Goal: Task Accomplishment & Management: Manage account settings

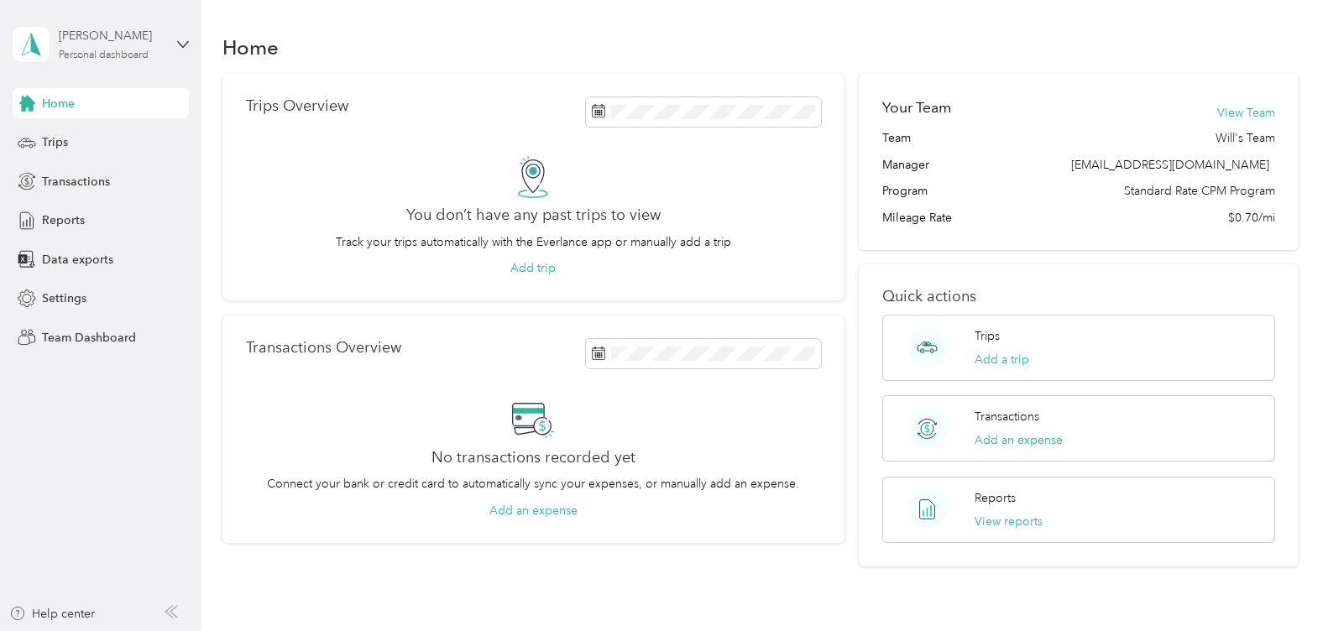
click at [155, 46] on div "[PERSON_NAME] Personal dashboard" at bounding box center [111, 44] width 105 height 34
click at [102, 132] on div "Team dashboard" at bounding box center [73, 135] width 90 height 18
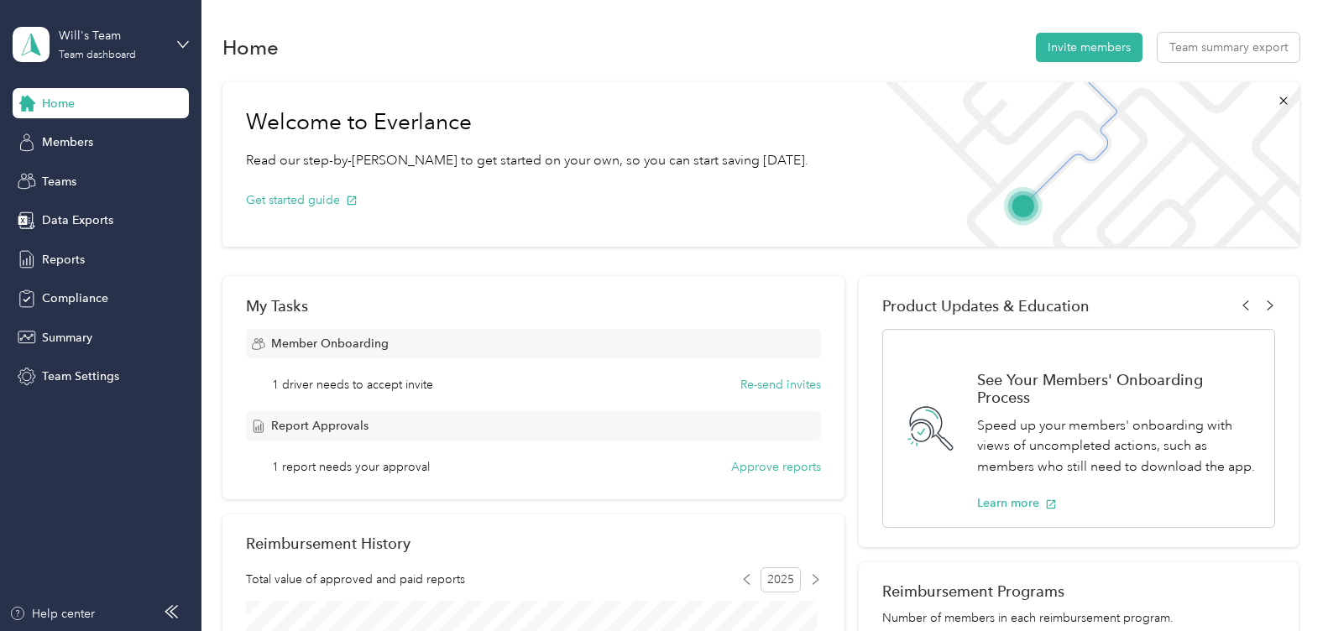
click at [365, 389] on span "1 driver needs to accept invite" at bounding box center [352, 385] width 161 height 18
click at [805, 386] on button "Re-send invites" at bounding box center [780, 385] width 81 height 18
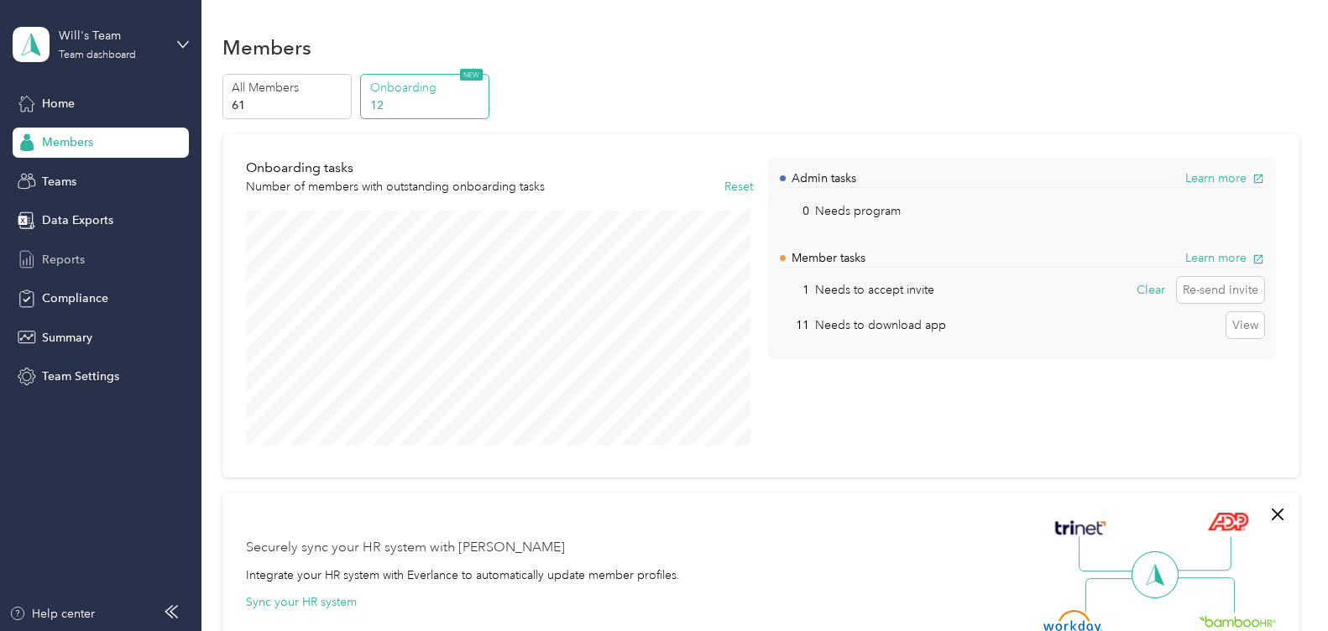
click at [67, 259] on span "Reports" at bounding box center [63, 260] width 43 height 18
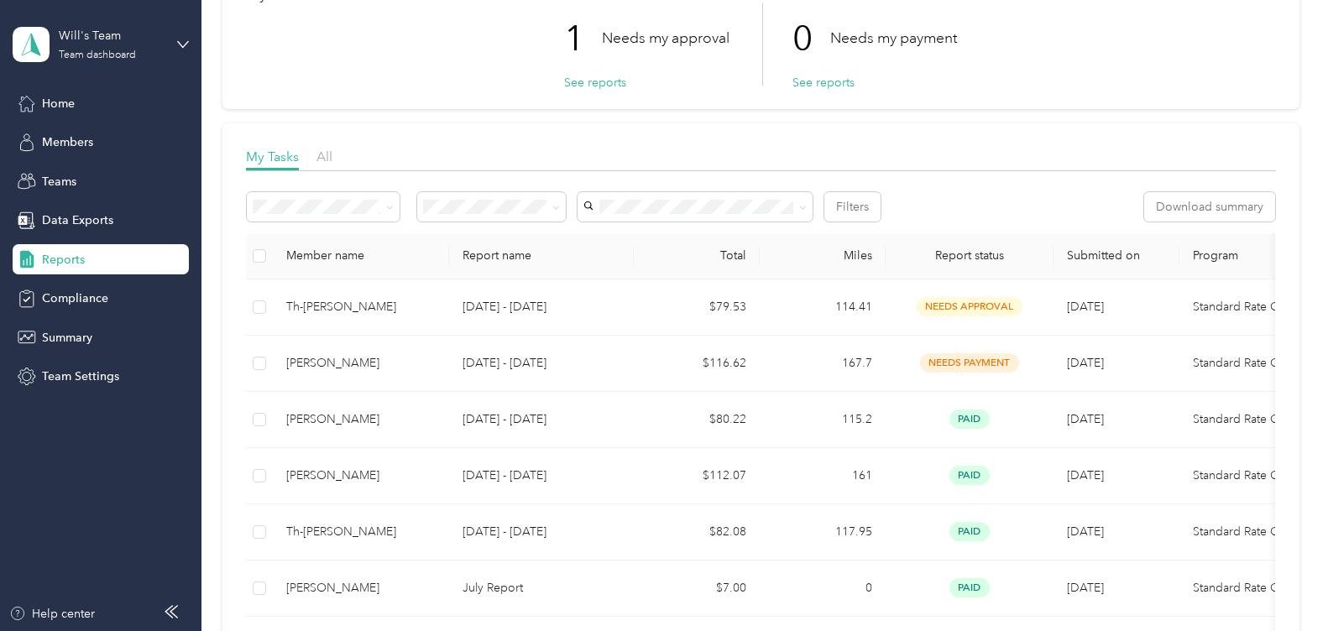
scroll to position [149, 0]
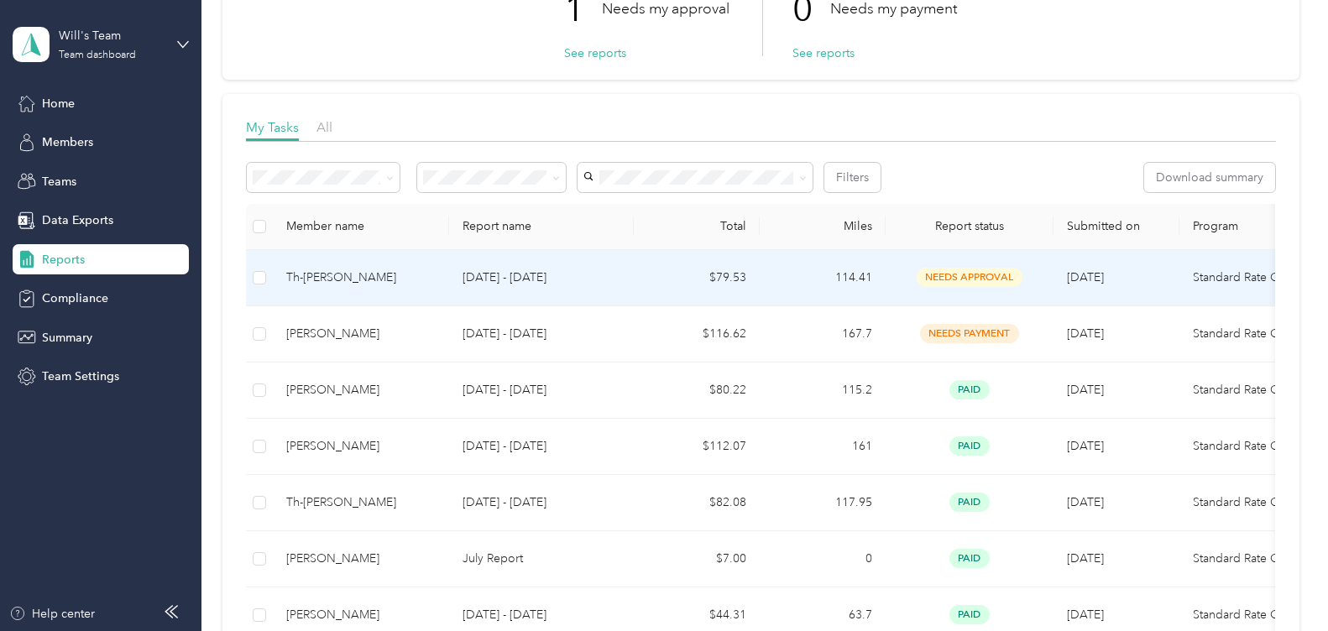
click at [731, 273] on td "$79.53" at bounding box center [697, 278] width 126 height 56
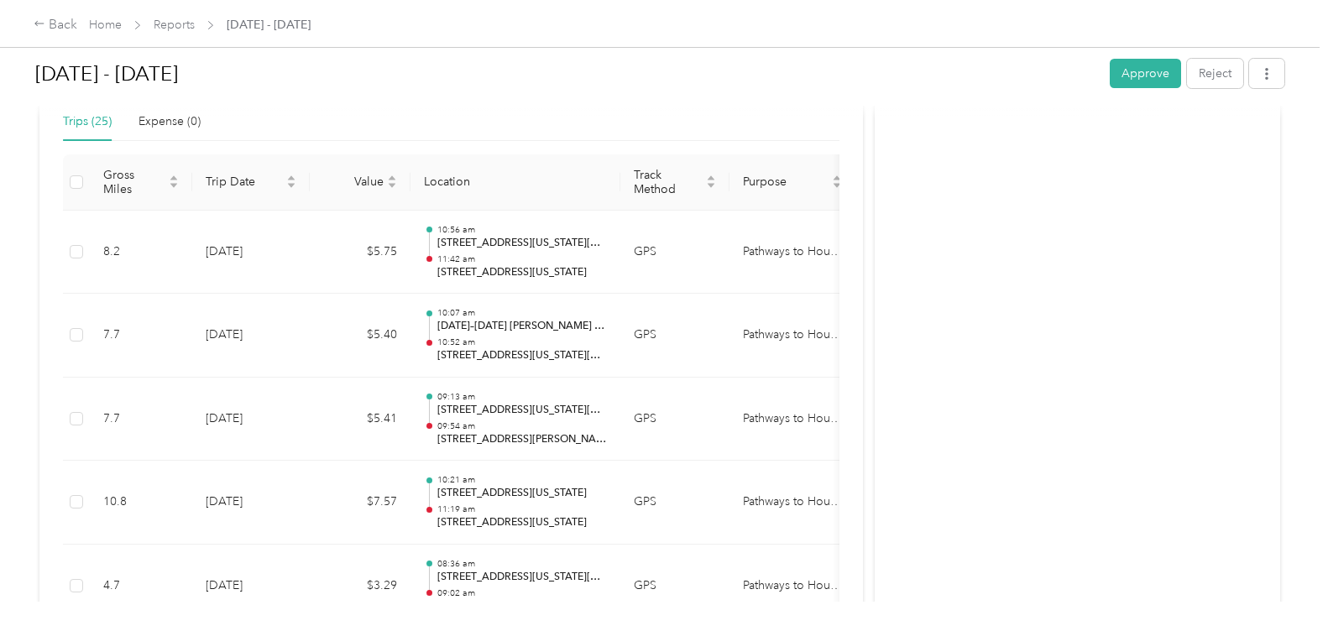
scroll to position [387, 0]
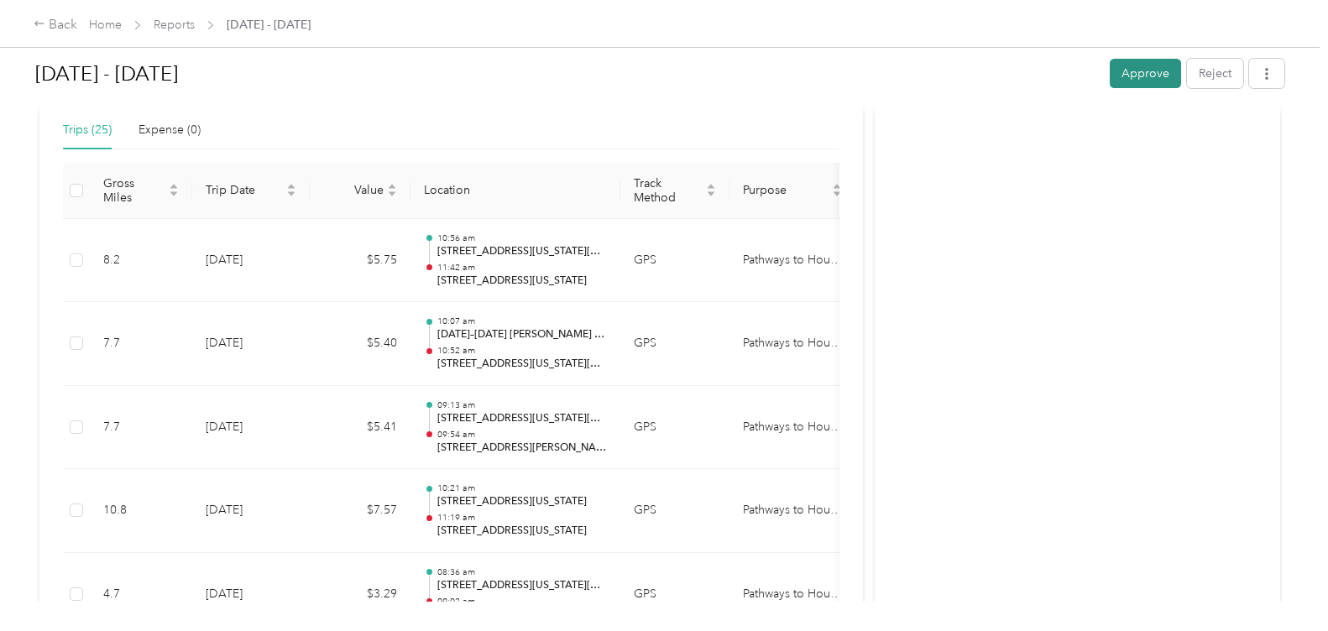
click at [1145, 71] on button "Approve" at bounding box center [1145, 73] width 71 height 29
